Goal: Task Accomplishment & Management: Complete application form

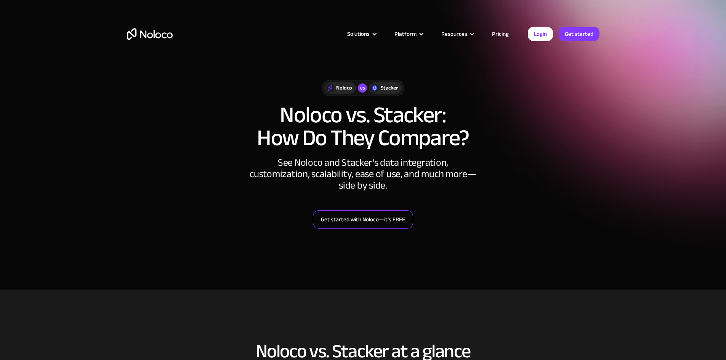
click at [390, 226] on link "Get started with Noloco—it’s FREE" at bounding box center [363, 219] width 100 height 18
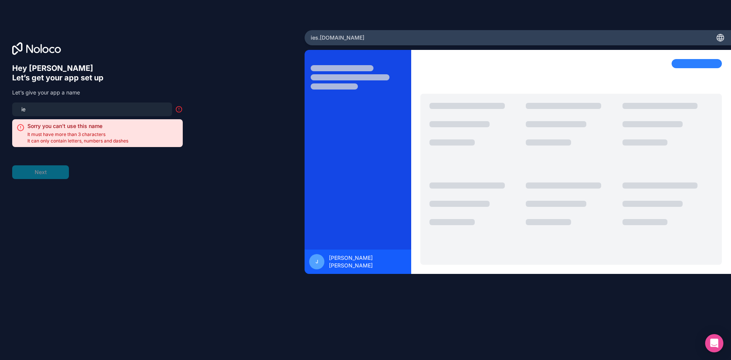
type input "i"
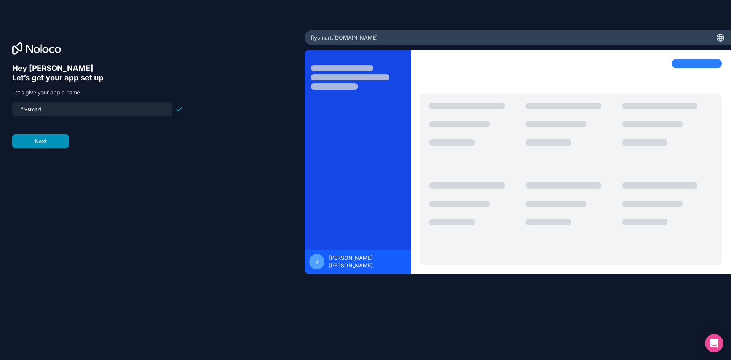
type input "flysmart"
click at [41, 143] on button "Next" at bounding box center [40, 141] width 57 height 14
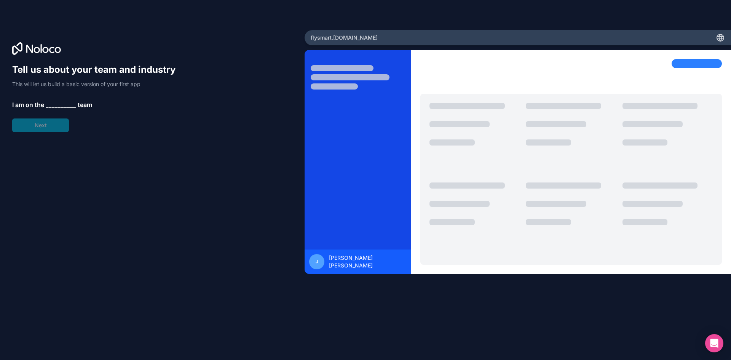
click at [62, 102] on span "__________" at bounding box center [61, 104] width 30 height 9
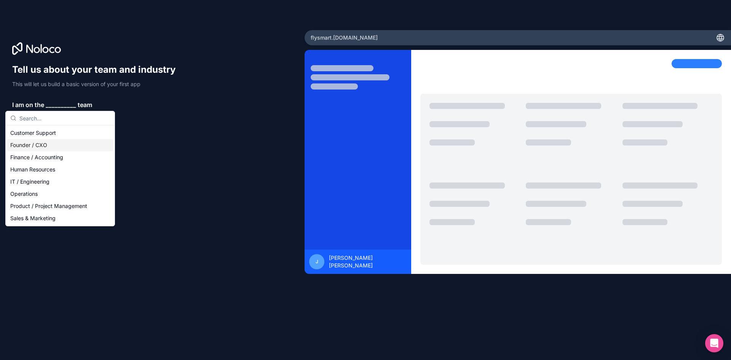
click at [46, 145] on div "Founder / CXO" at bounding box center [60, 145] width 106 height 12
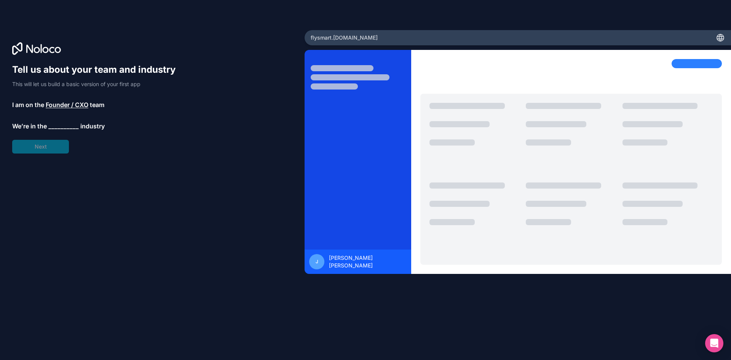
click at [48, 126] on span "__________" at bounding box center [63, 125] width 30 height 9
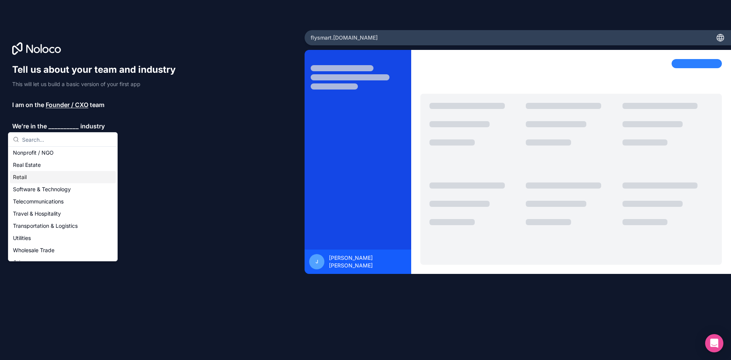
scroll to position [152, 0]
click at [67, 211] on div "Travel & Hospitality" at bounding box center [63, 209] width 106 height 12
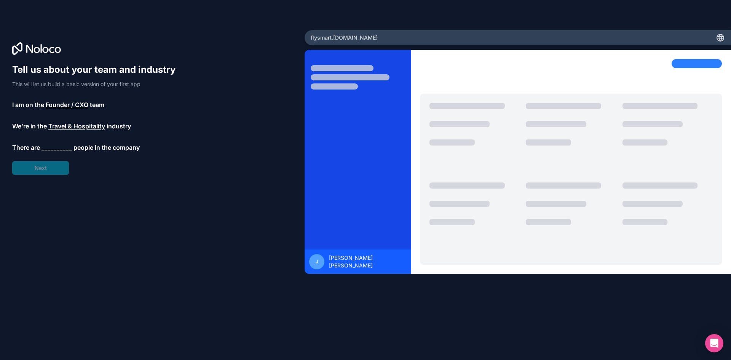
click at [51, 147] on span "__________" at bounding box center [57, 147] width 30 height 9
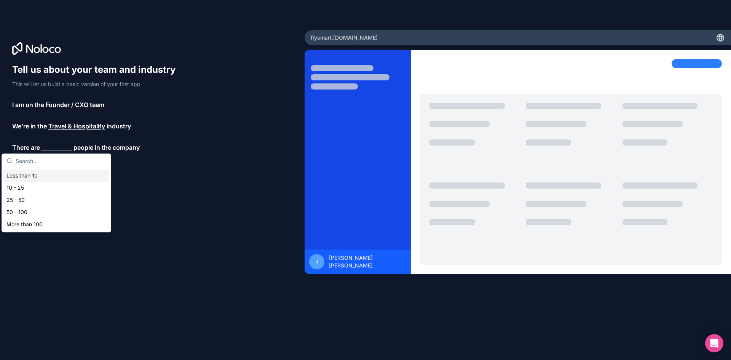
click at [44, 174] on div "Less than 10" at bounding box center [56, 175] width 106 height 12
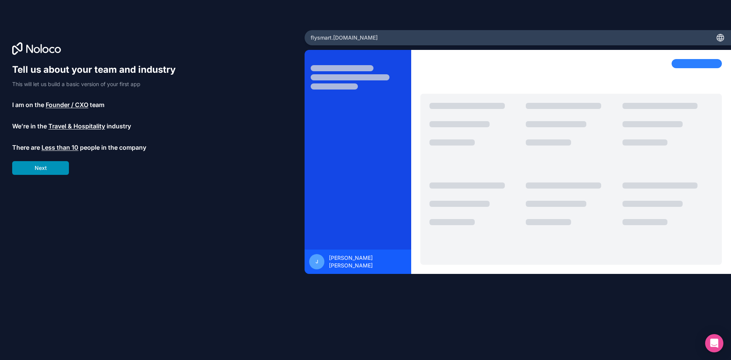
click at [45, 173] on button "Next" at bounding box center [40, 168] width 57 height 14
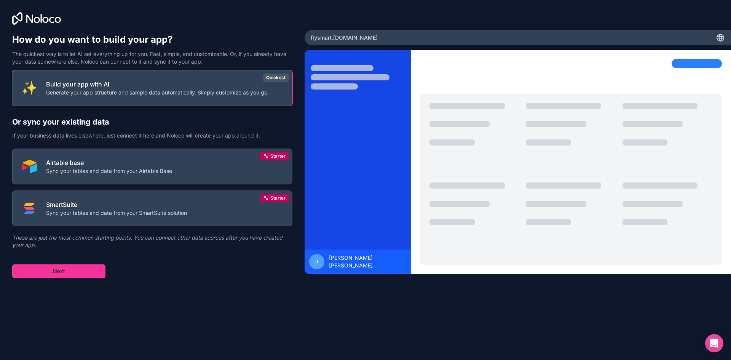
click at [131, 104] on button "Build your app with AI Generate your app structure and sample data automaticall…" at bounding box center [152, 88] width 280 height 36
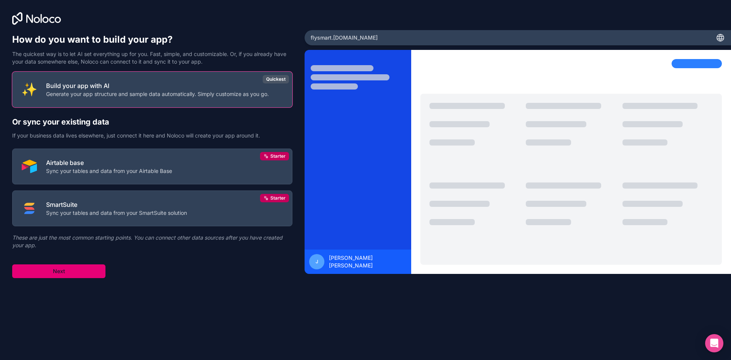
click at [89, 273] on button "Next" at bounding box center [58, 271] width 93 height 14
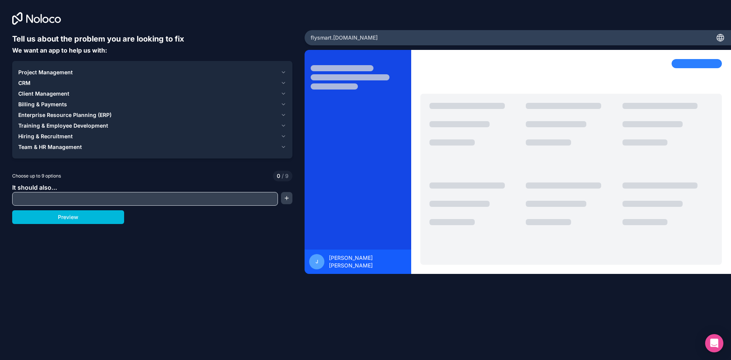
click at [82, 199] on input "text" at bounding box center [145, 198] width 262 height 11
click at [101, 216] on button "Preview" at bounding box center [68, 217] width 112 height 14
click at [59, 153] on div "Project Management CRM Client Management Billing & Payments Enterprise Resource…" at bounding box center [152, 109] width 280 height 97
click at [59, 148] on span "Team & HR Management" at bounding box center [50, 147] width 64 height 8
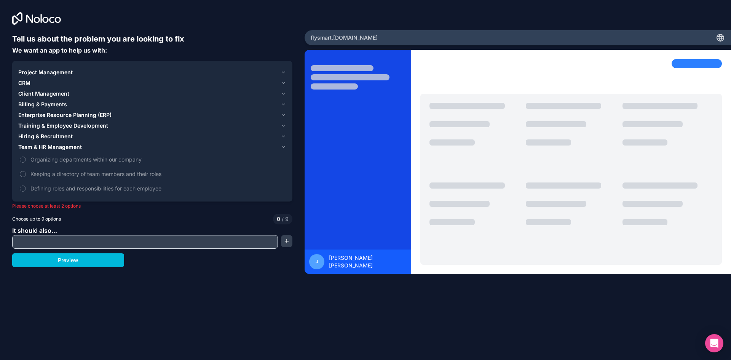
click at [53, 76] on span "Project Management" at bounding box center [45, 73] width 54 height 8
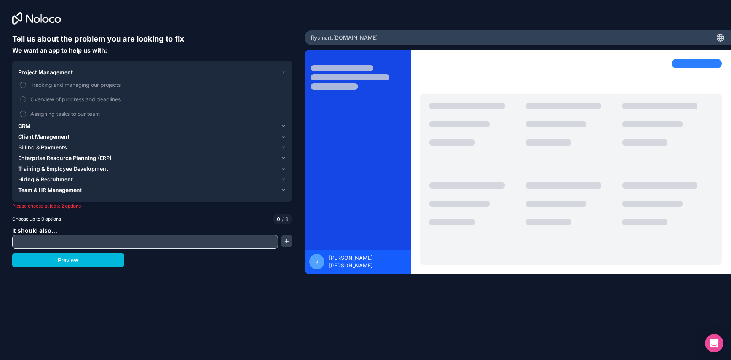
click at [53, 89] on label "Tracking and managing our projects" at bounding box center [152, 85] width 268 height 14
click at [26, 88] on button "Tracking and managing our projects" at bounding box center [23, 85] width 6 height 6
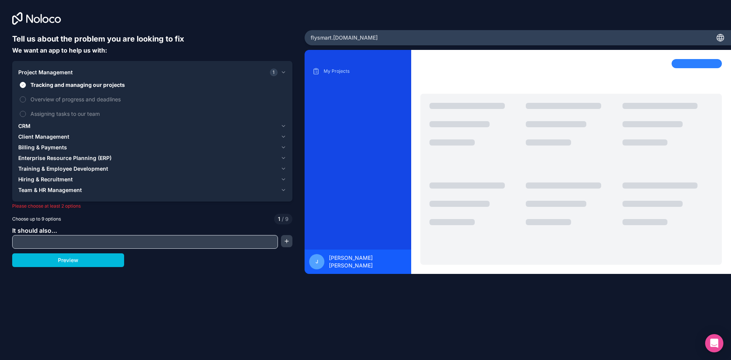
click at [56, 145] on span "Billing & Payments" at bounding box center [42, 148] width 49 height 8
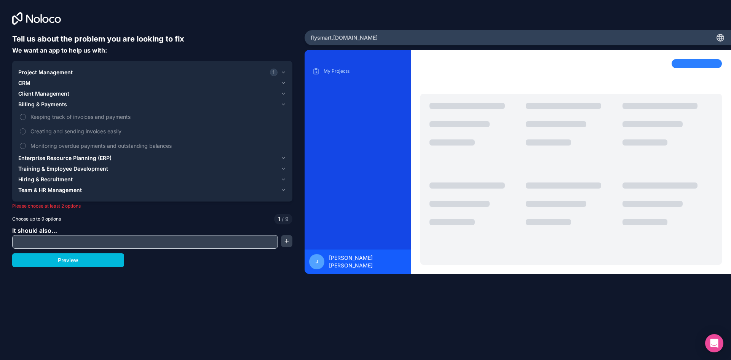
click at [56, 75] on span "Project Management" at bounding box center [45, 73] width 54 height 8
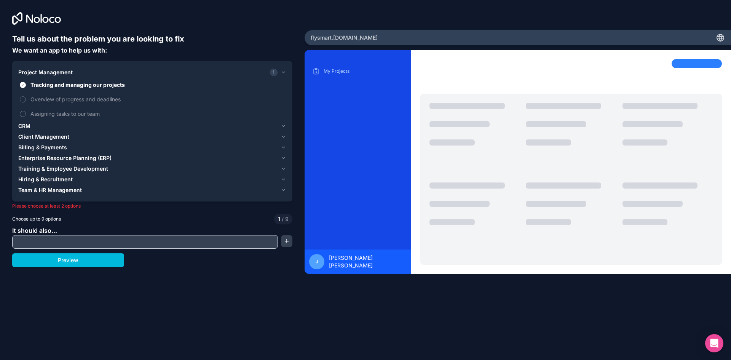
click at [49, 140] on span "Client Management" at bounding box center [43, 137] width 51 height 8
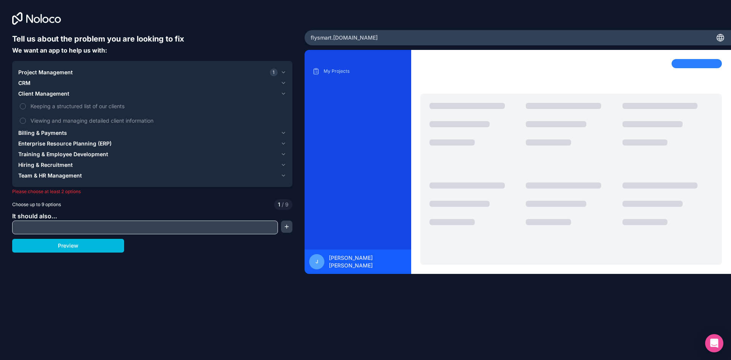
click at [56, 153] on span "Training & Employee Development" at bounding box center [63, 154] width 90 height 8
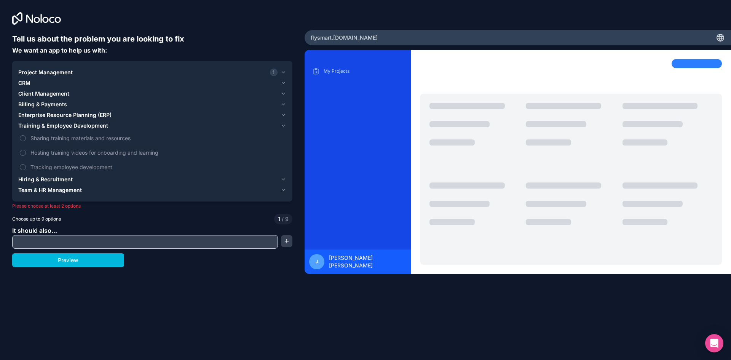
click at [56, 139] on span "Sharing training materials and resources" at bounding box center [157, 138] width 254 height 8
click at [26, 139] on button "Sharing training materials and resources" at bounding box center [23, 138] width 6 height 6
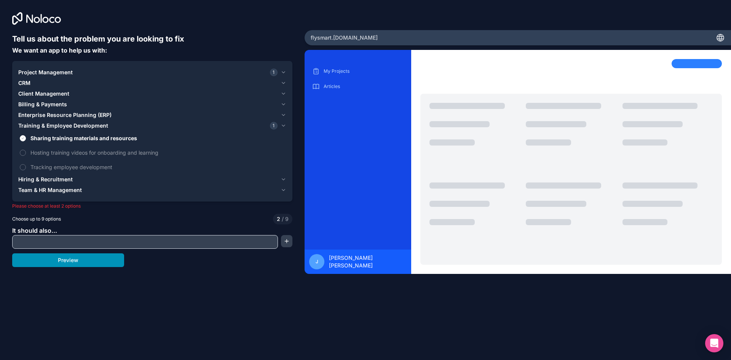
click at [75, 260] on button "Preview" at bounding box center [68, 260] width 112 height 14
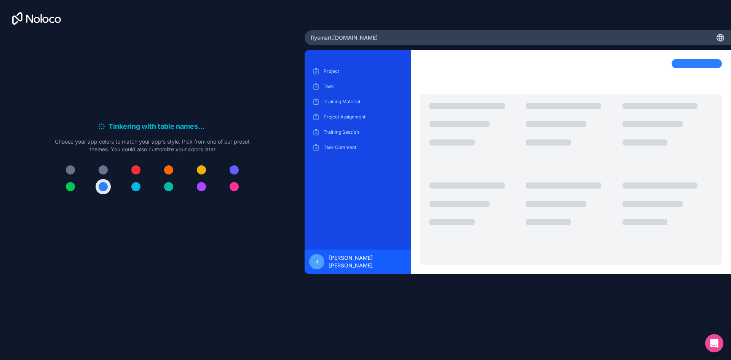
click at [152, 163] on div at bounding box center [152, 178] width 195 height 32
click at [166, 170] on div at bounding box center [168, 169] width 9 height 9
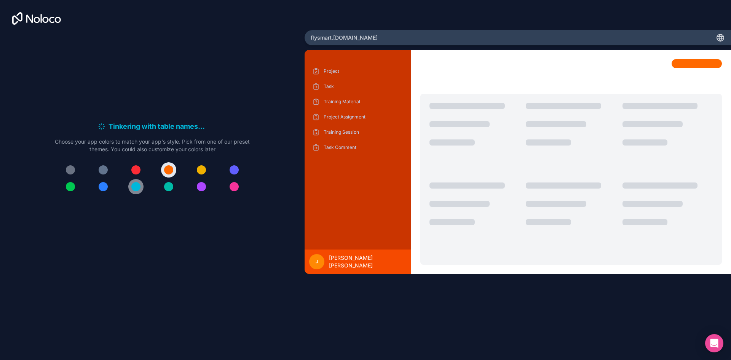
click at [132, 182] on button at bounding box center [135, 186] width 15 height 15
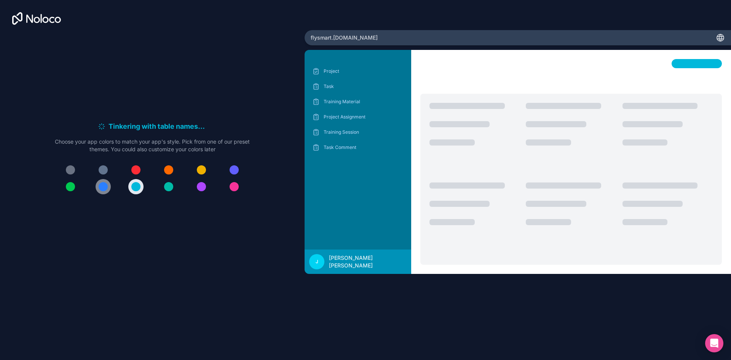
click at [105, 183] on div at bounding box center [103, 186] width 9 height 9
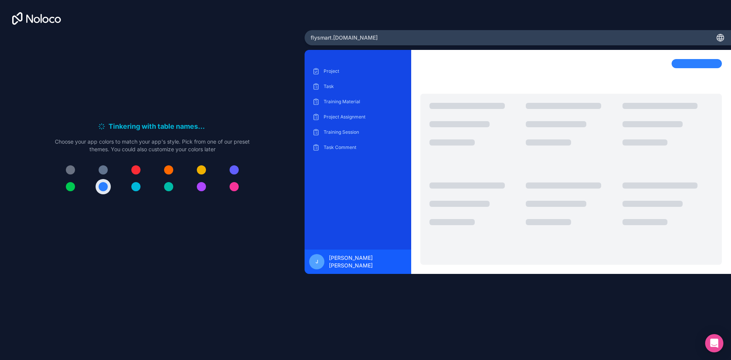
click at [128, 187] on div at bounding box center [152, 178] width 195 height 32
click at [132, 187] on div at bounding box center [135, 186] width 9 height 9
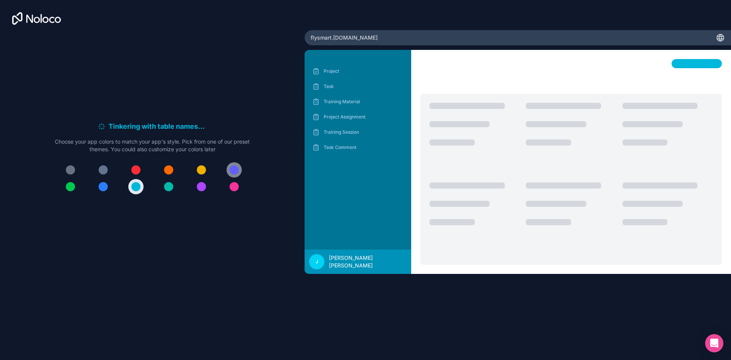
click at [235, 168] on div at bounding box center [234, 169] width 9 height 9
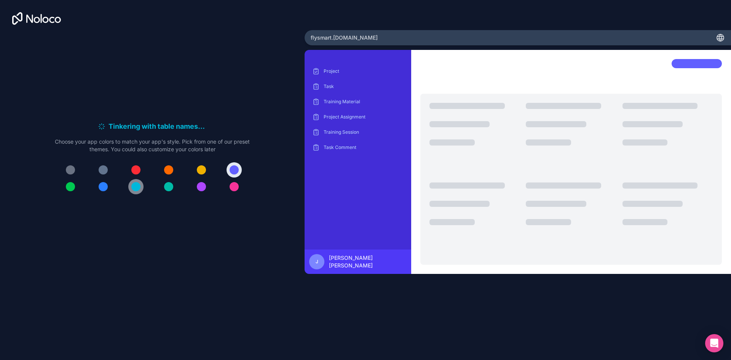
click at [141, 186] on button at bounding box center [135, 186] width 15 height 15
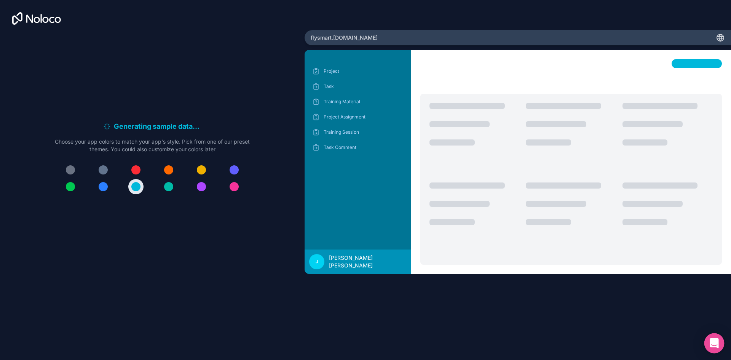
click at [720, 340] on div "Open Intercom Messenger" at bounding box center [715, 343] width 20 height 20
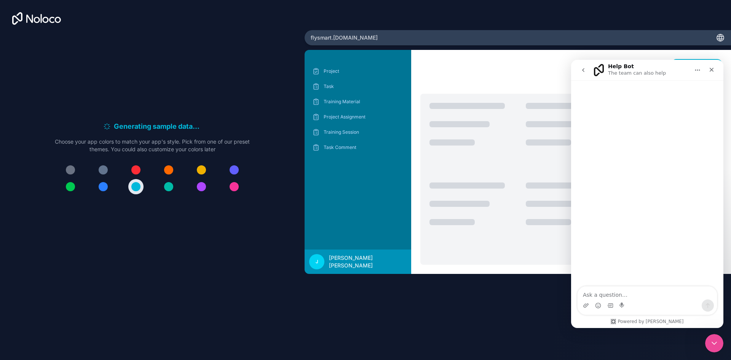
click at [523, 314] on div "Project Task Training Material Project Assignment Training Session Task Comment…" at bounding box center [518, 190] width 427 height 280
click at [708, 73] on div "Close" at bounding box center [712, 70] width 14 height 14
